Goal: Task Accomplishment & Management: Use online tool/utility

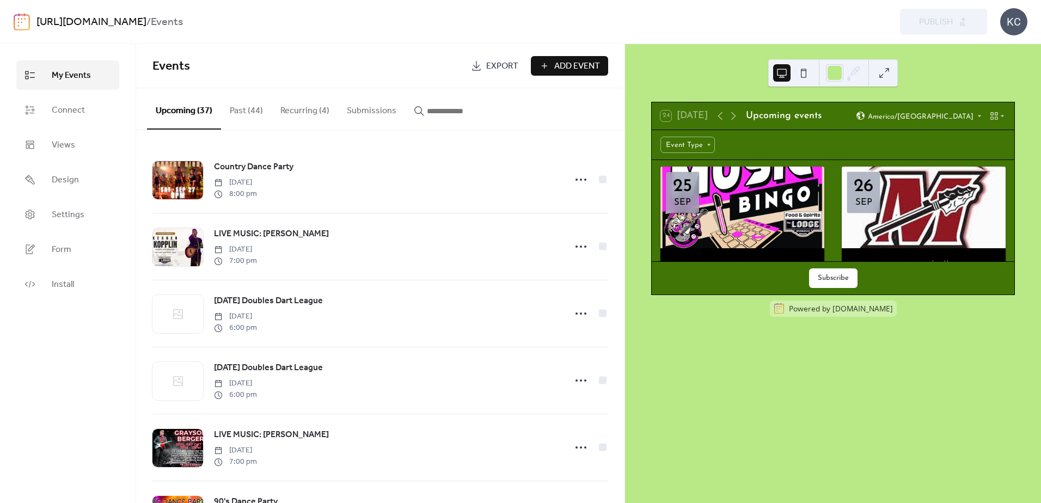
click at [42, 17] on link "[URL][DOMAIN_NAME]" at bounding box center [91, 22] width 110 height 21
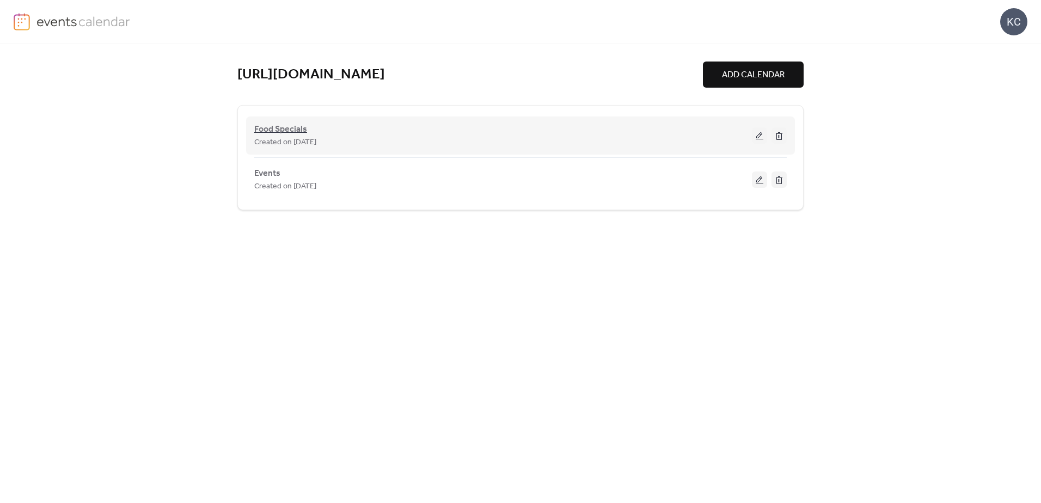
click at [301, 135] on span "Food Specials" at bounding box center [280, 129] width 53 height 13
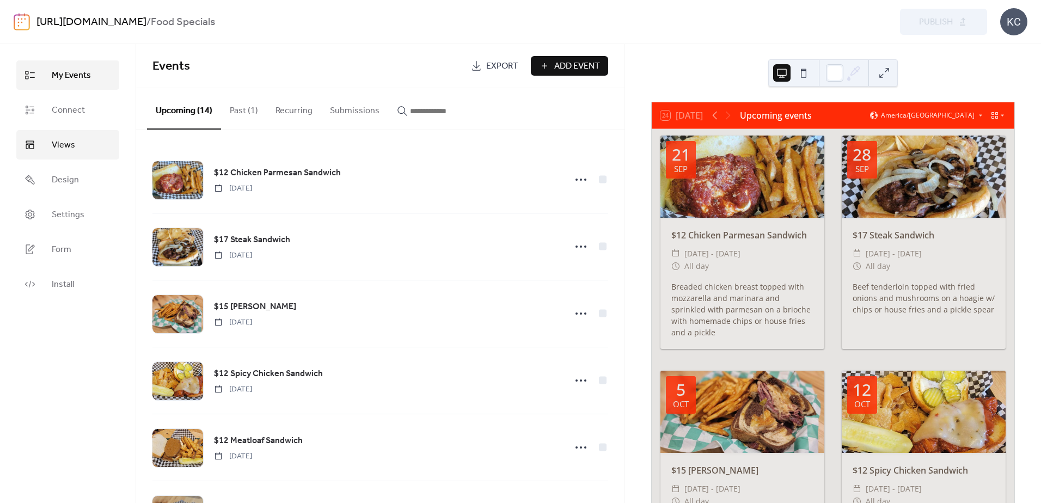
click at [57, 157] on link "Views" at bounding box center [67, 144] width 103 height 29
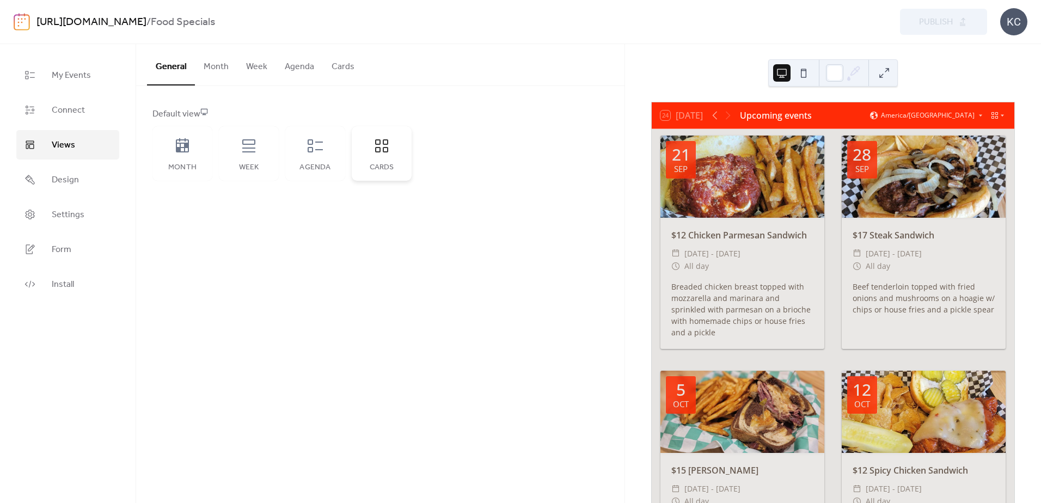
click at [375, 148] on icon at bounding box center [381, 145] width 17 height 17
click at [201, 112] on div "Default view" at bounding box center [379, 114] width 454 height 13
click at [344, 63] on button "Cards" at bounding box center [343, 64] width 40 height 40
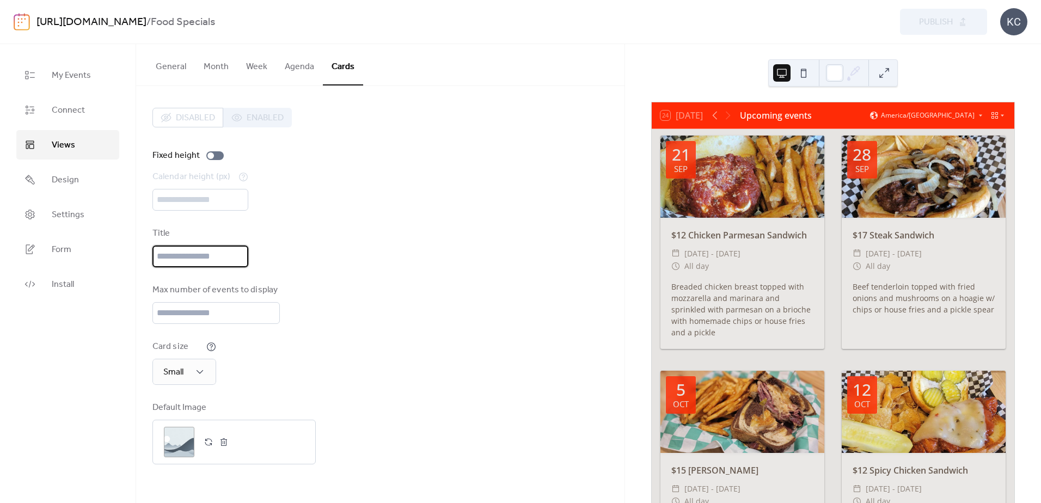
click at [188, 248] on input "text" at bounding box center [200, 257] width 96 height 22
type input "**********"
click at [941, 22] on span "Publish" at bounding box center [936, 22] width 34 height 13
click at [67, 24] on link "[URL][DOMAIN_NAME]" at bounding box center [91, 22] width 110 height 21
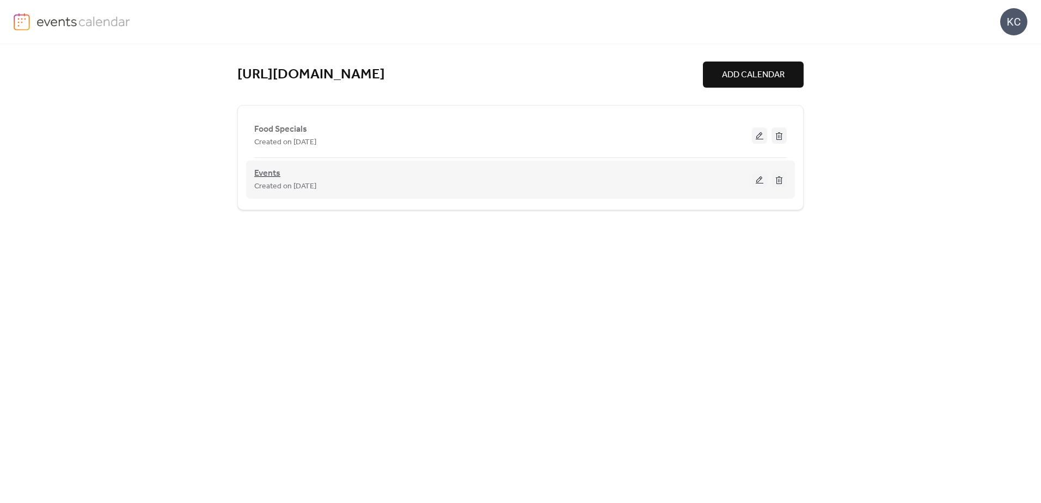
click at [269, 169] on span "Events" at bounding box center [267, 173] width 26 height 13
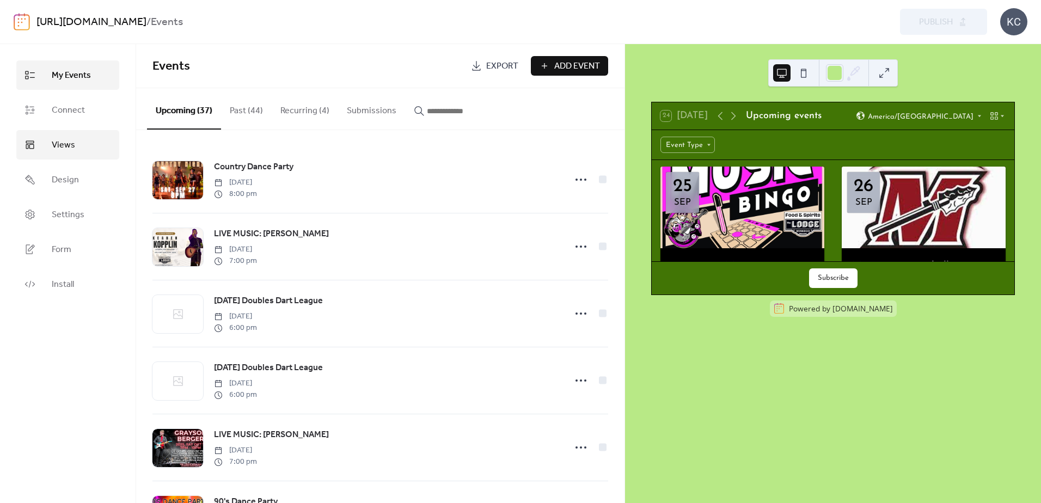
click at [58, 152] on span "Views" at bounding box center [63, 145] width 23 height 13
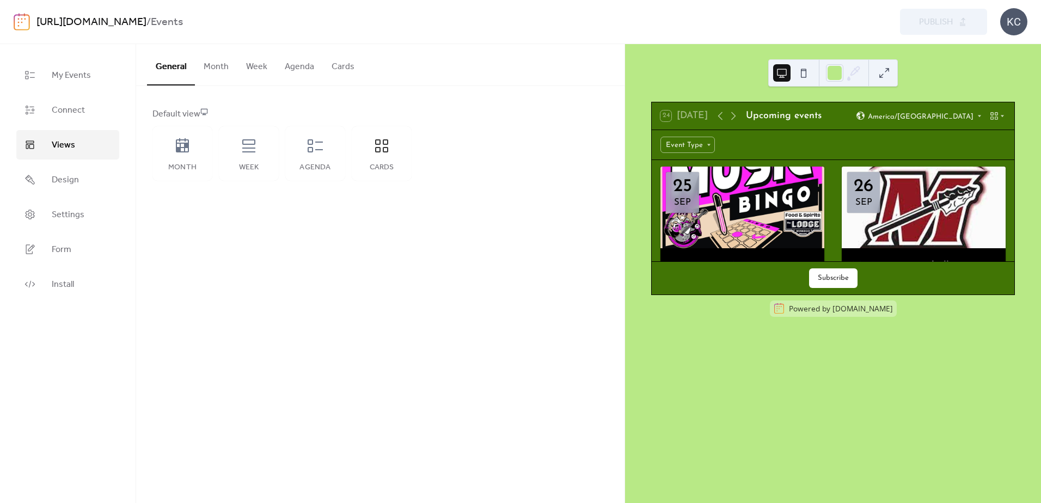
click at [343, 68] on button "Cards" at bounding box center [343, 64] width 40 height 40
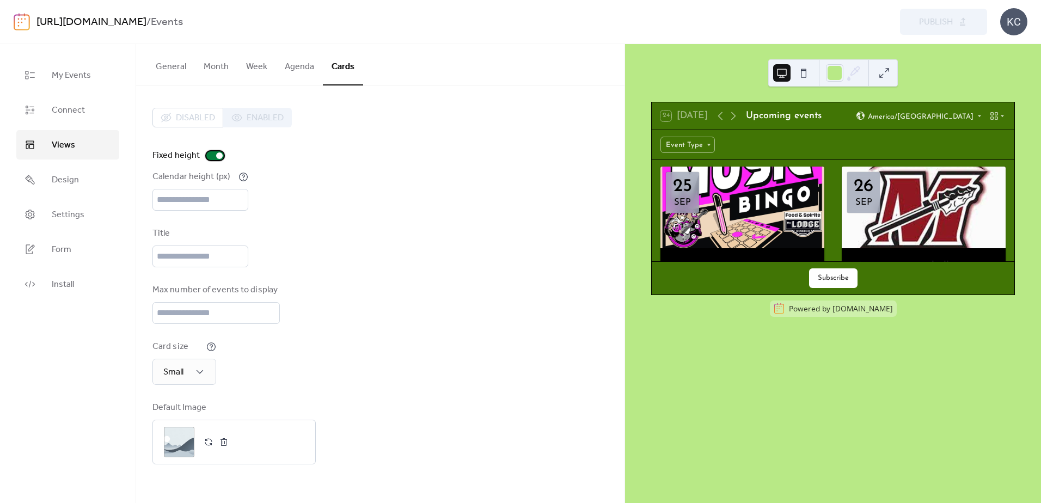
click at [214, 157] on div at bounding box center [214, 155] width 17 height 9
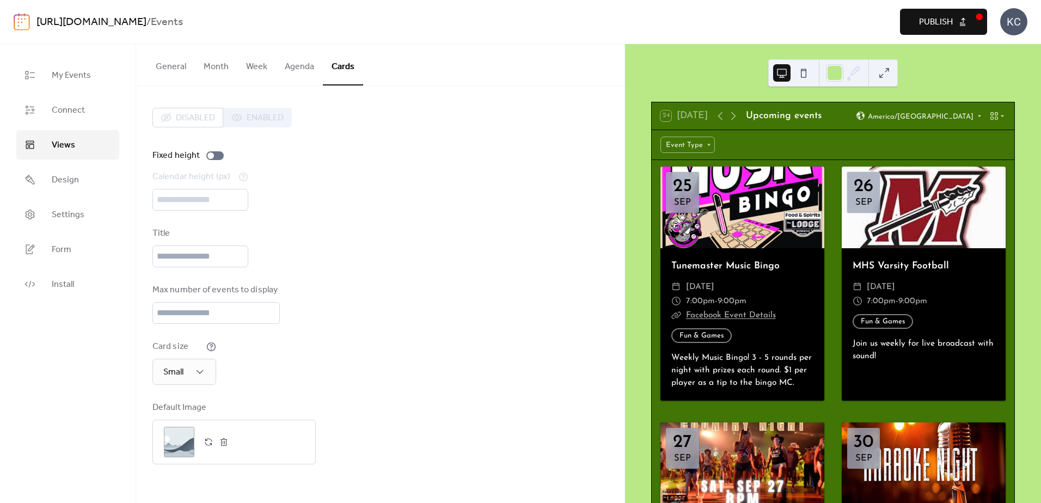
click at [933, 18] on span "Publish" at bounding box center [936, 22] width 34 height 13
click at [181, 251] on input "text" at bounding box center [200, 257] width 96 height 22
type input "**********"
click at [438, 234] on div "**********" at bounding box center [380, 247] width 456 height 40
click at [933, 25] on span "Publish" at bounding box center [936, 22] width 34 height 13
